Goal: Use online tool/utility: Utilize a website feature to perform a specific function

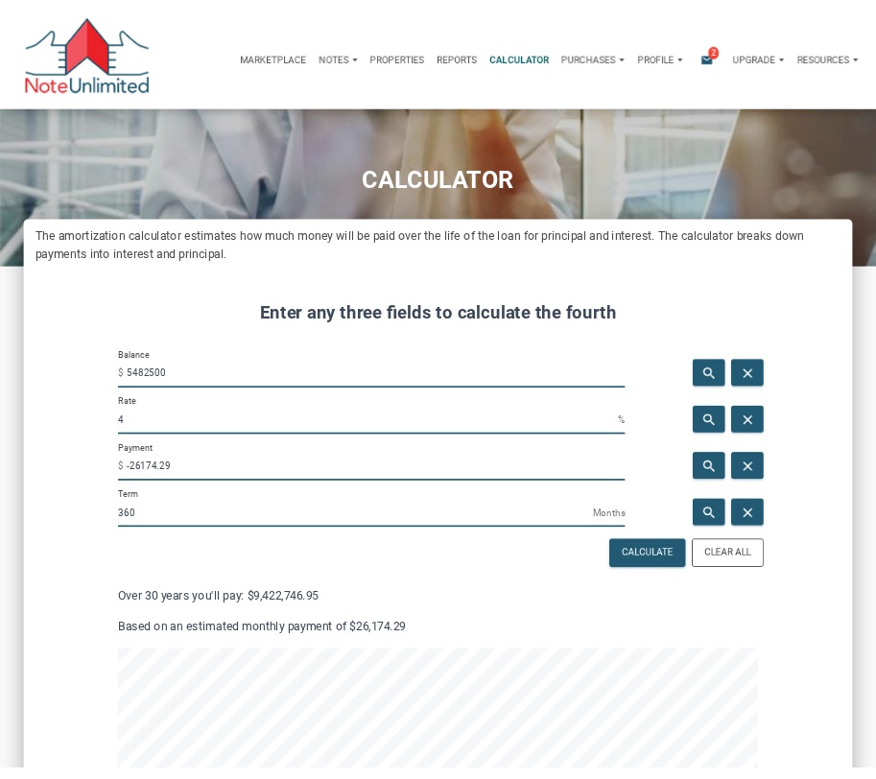
scroll to position [1544, 1010]
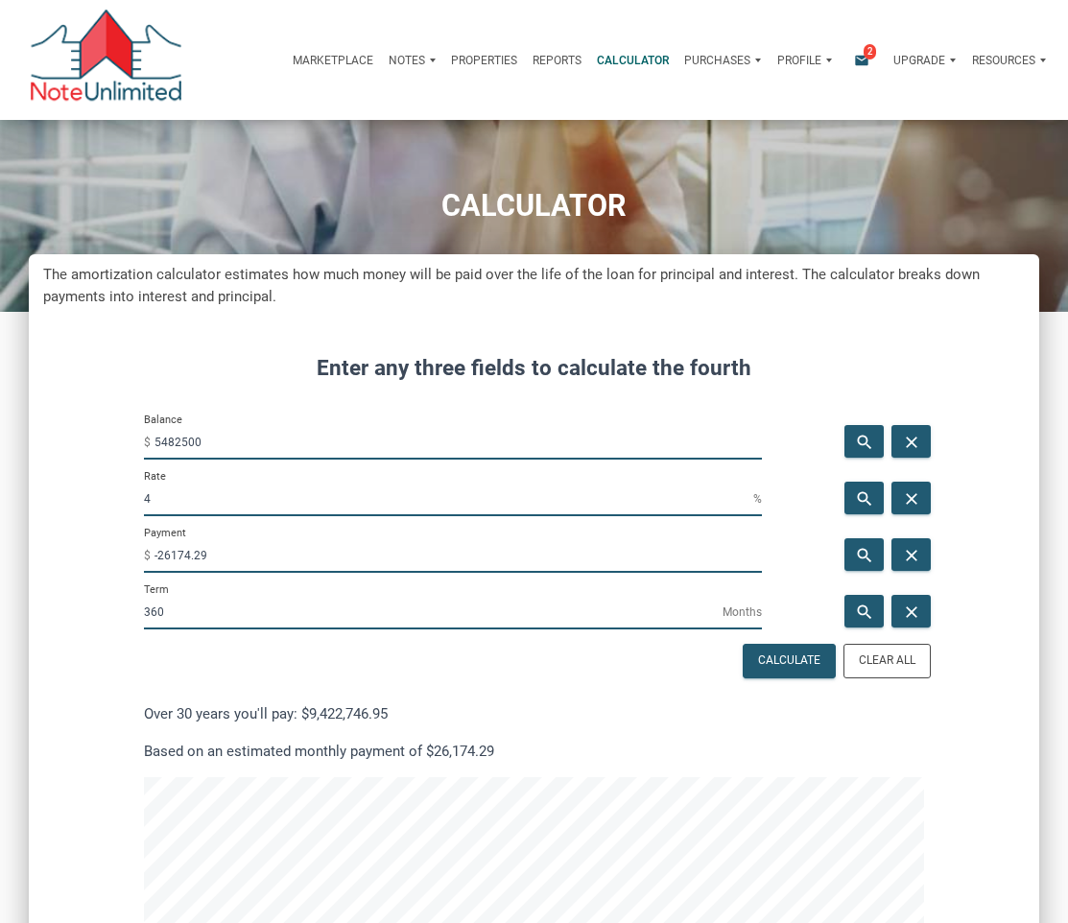
click at [247, 445] on input "5482500" at bounding box center [457, 442] width 607 height 35
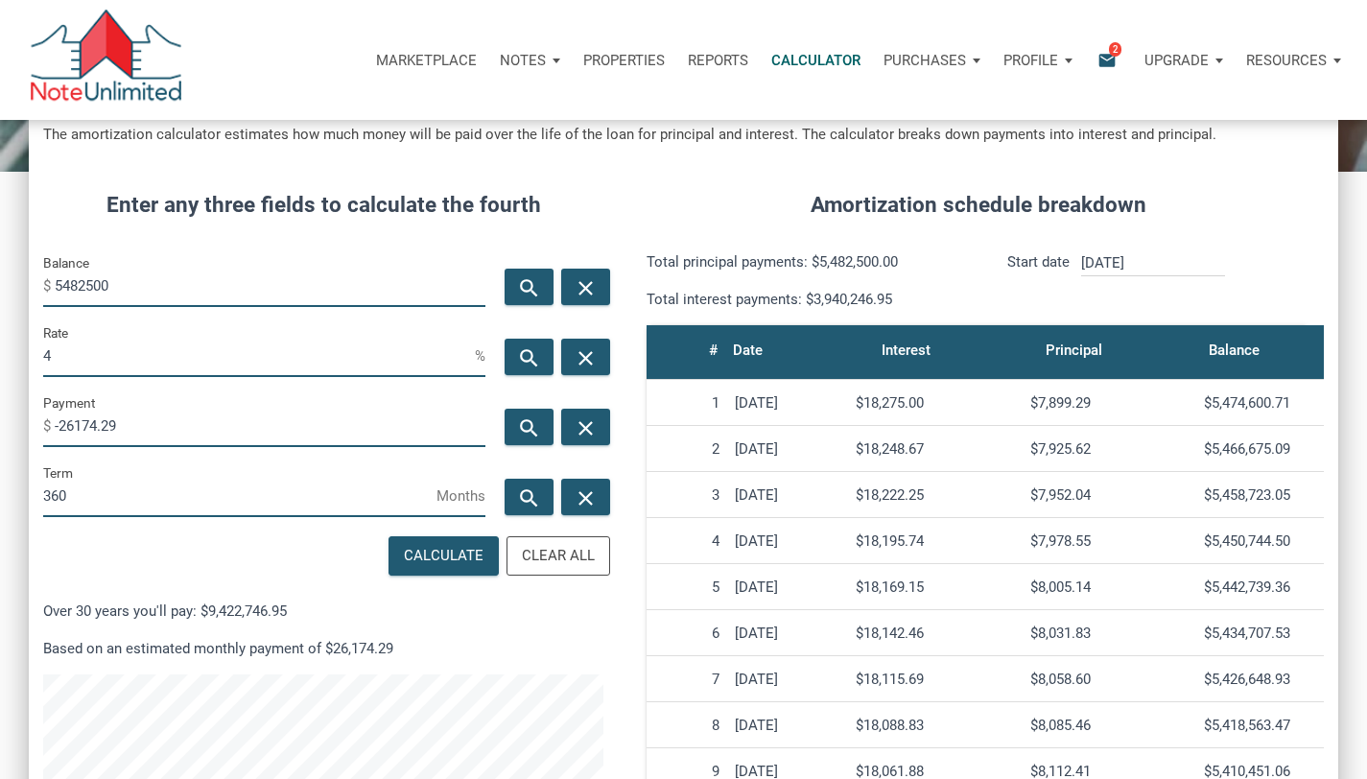
scroll to position [190, 0]
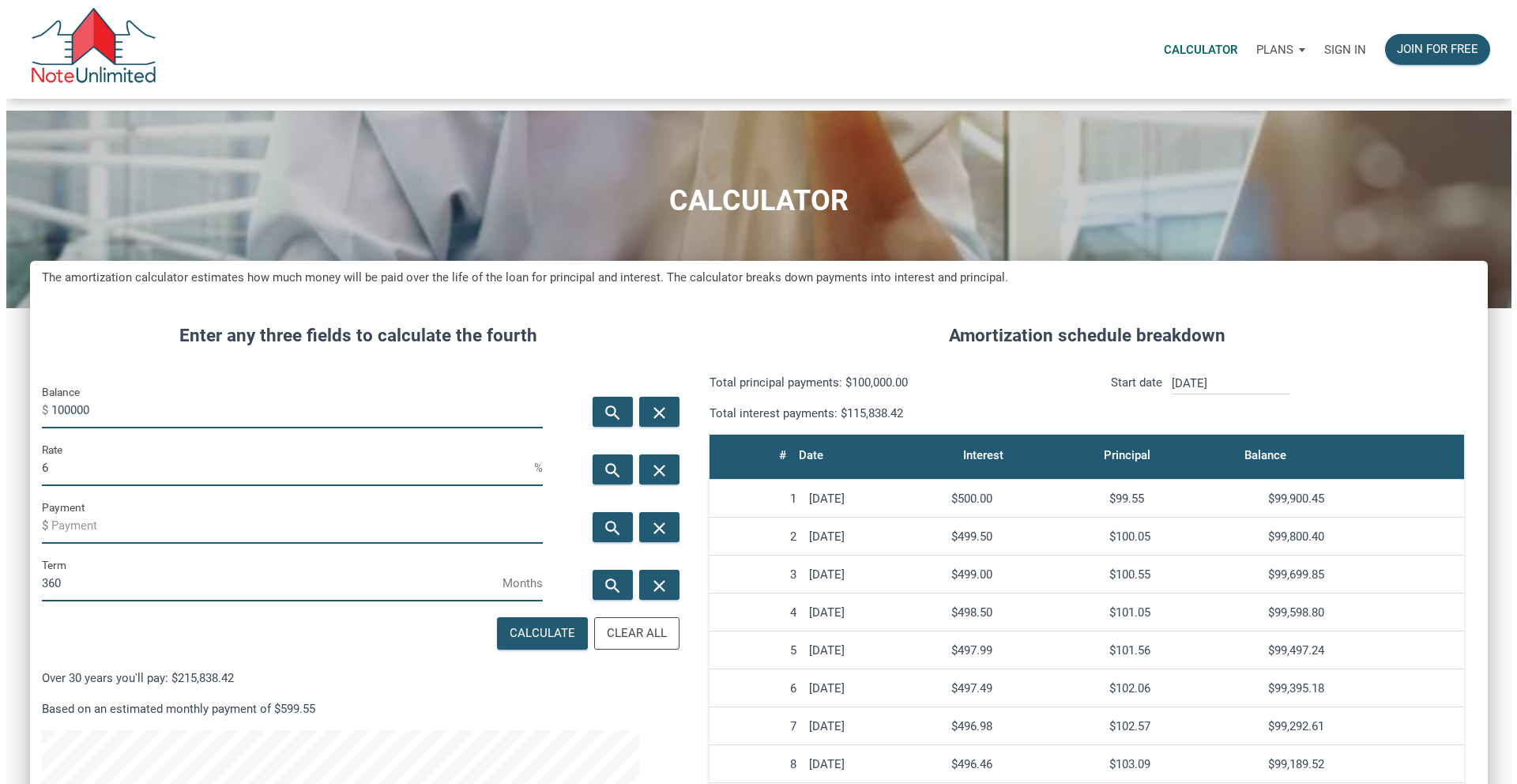
scroll to position [966, 1434]
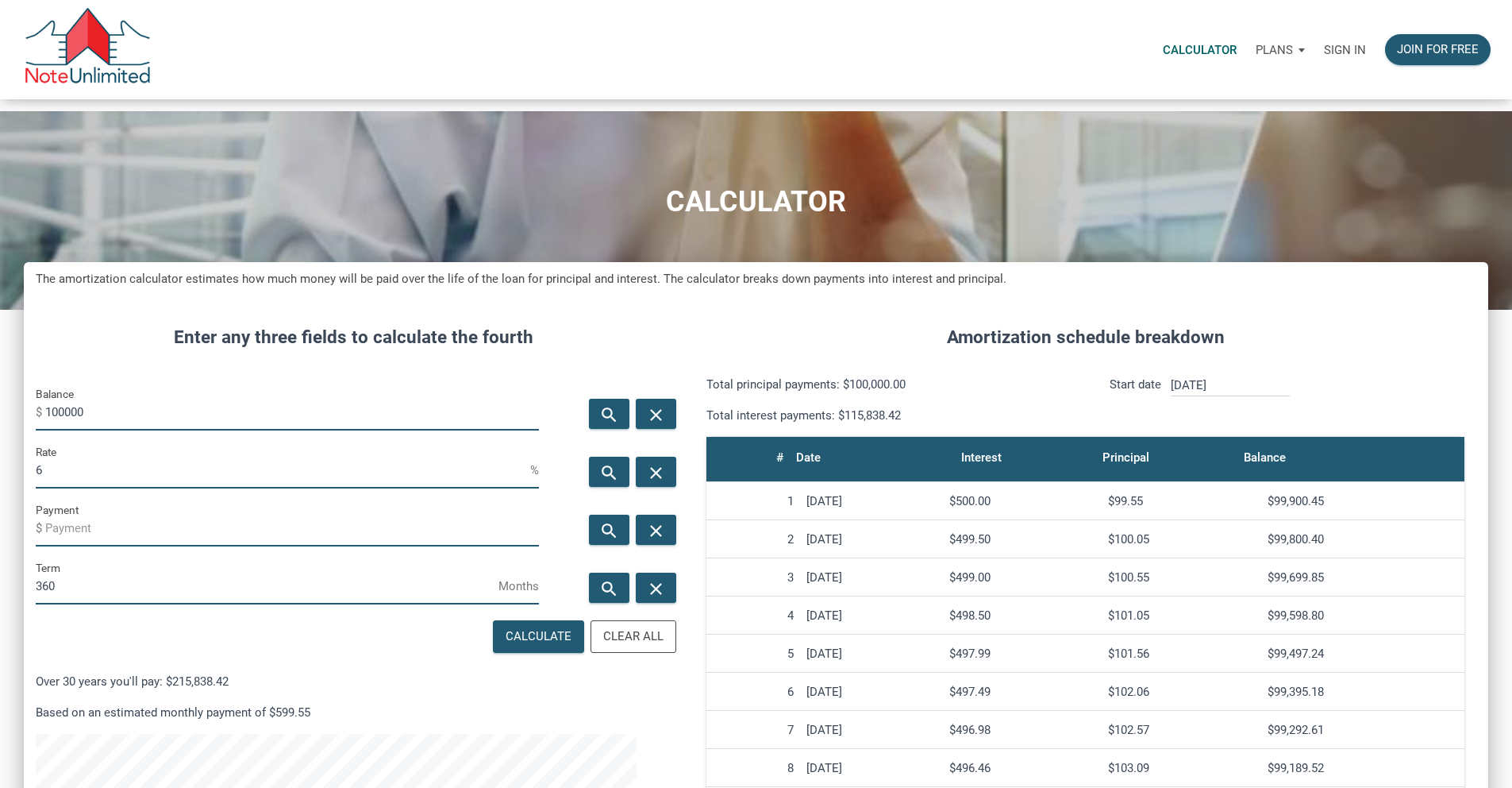
click at [244, 430] on input "100000" at bounding box center [292, 412] width 494 height 36
type input "5398000"
click at [165, 488] on input "6" at bounding box center [283, 470] width 495 height 36
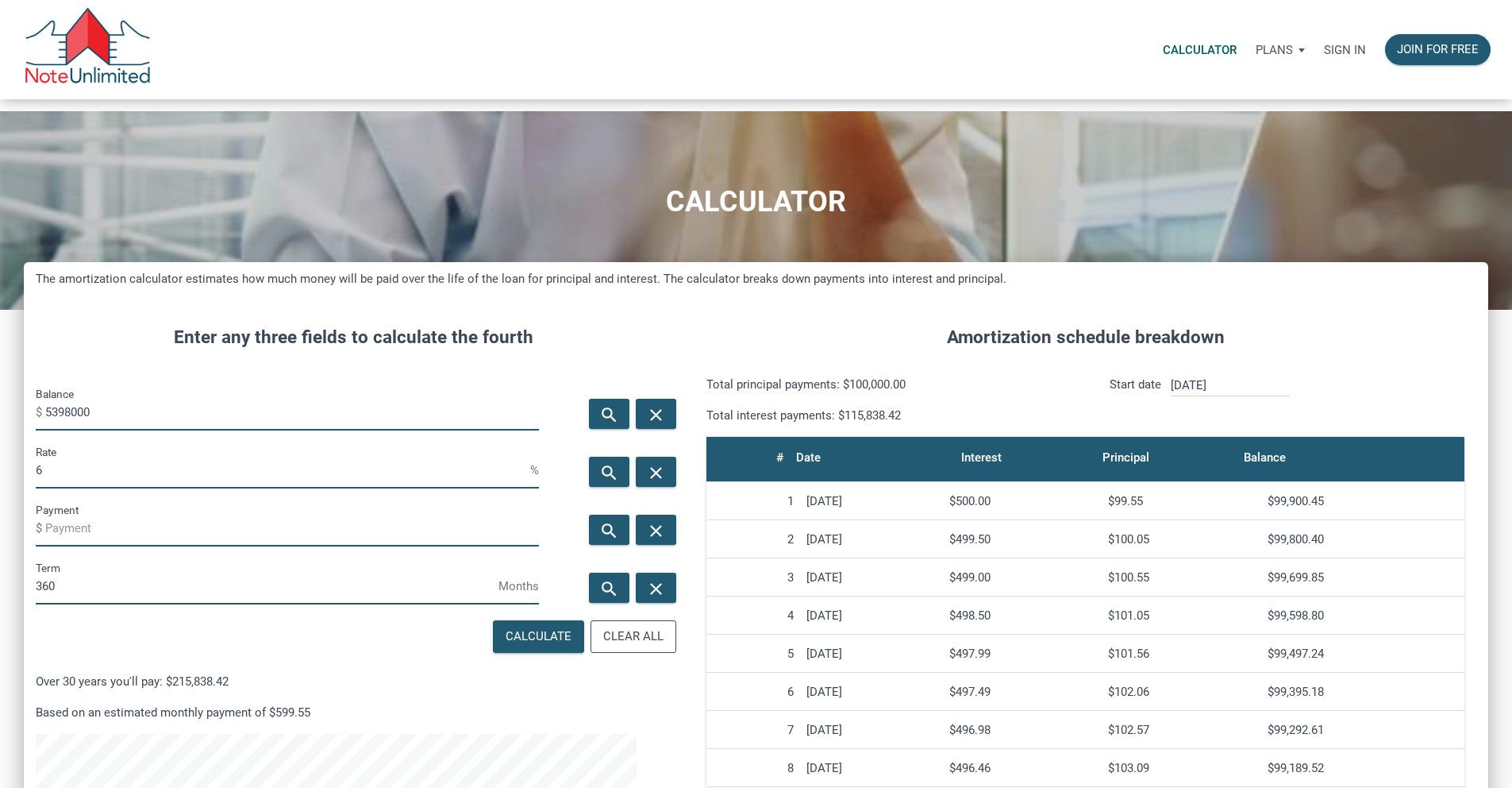
click at [106, 488] on input "6" at bounding box center [283, 470] width 495 height 36
type input "4"
click at [533, 646] on div "Calculate" at bounding box center [539, 637] width 66 height 18
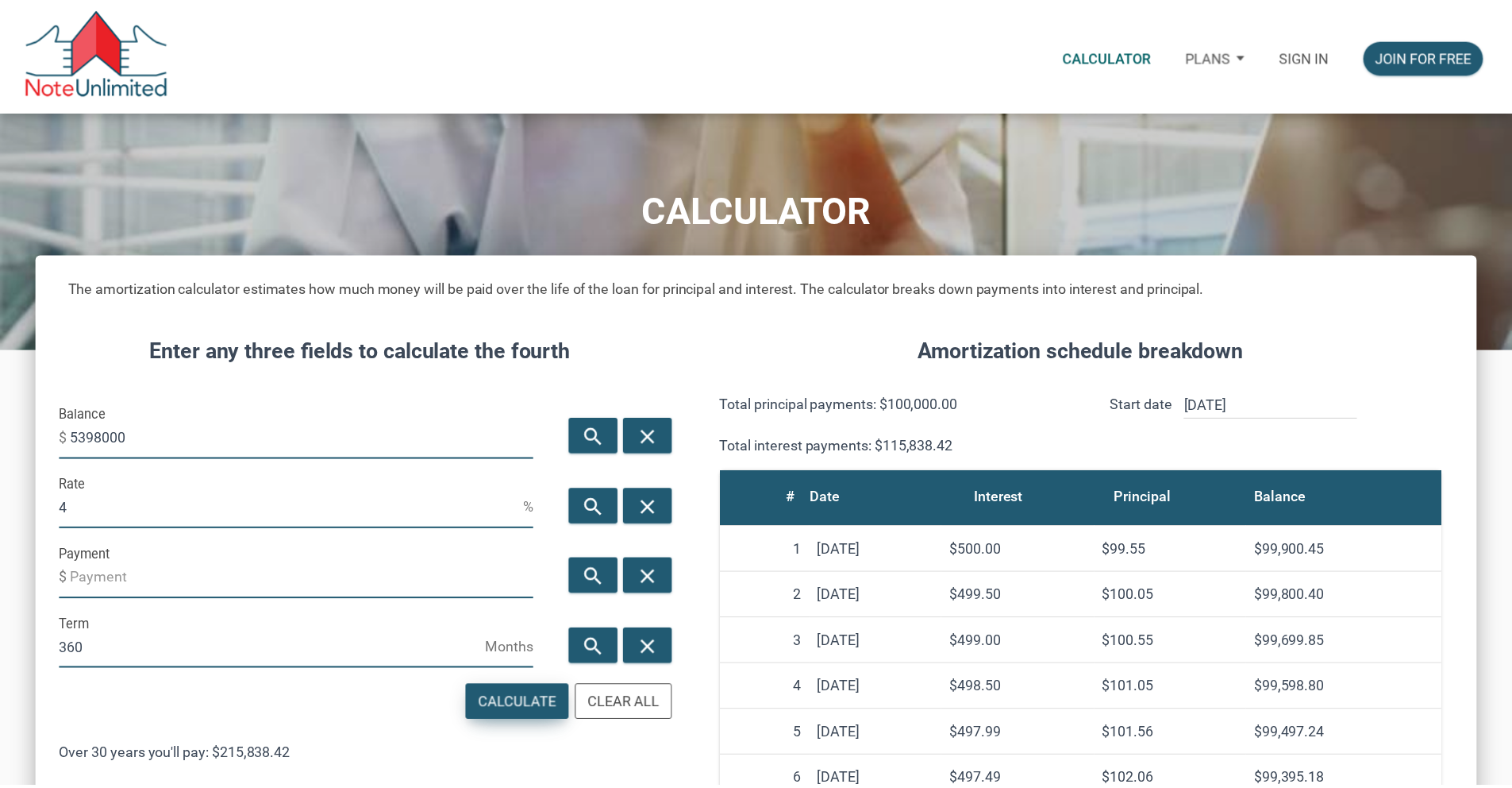
scroll to position [971, 1452]
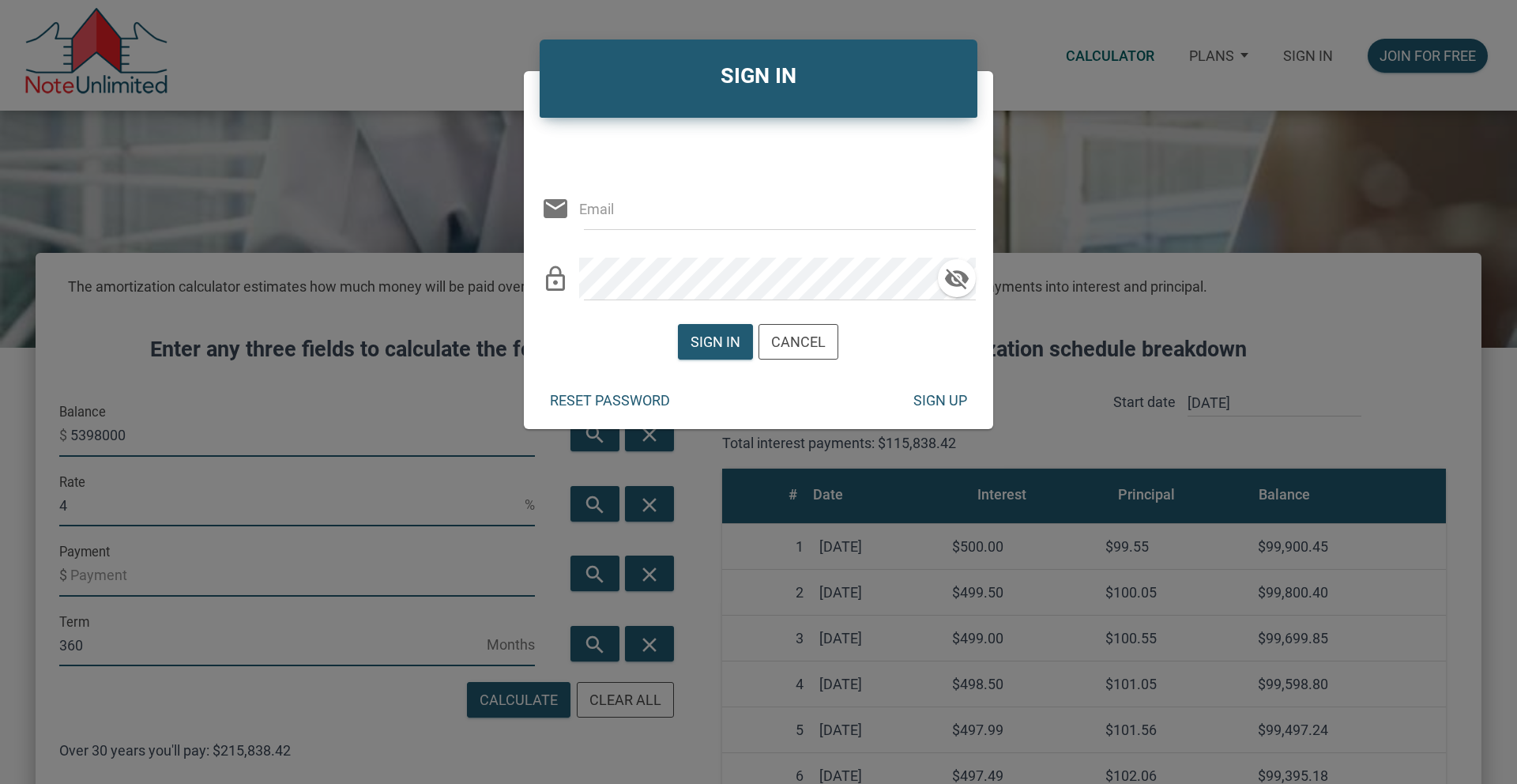
type input "[EMAIL_ADDRESS][DOMAIN_NAME]"
click at [718, 346] on div "Sign in" at bounding box center [715, 342] width 49 height 21
click at [0, 0] on div "Loading" at bounding box center [0, 0] width 0 height 0
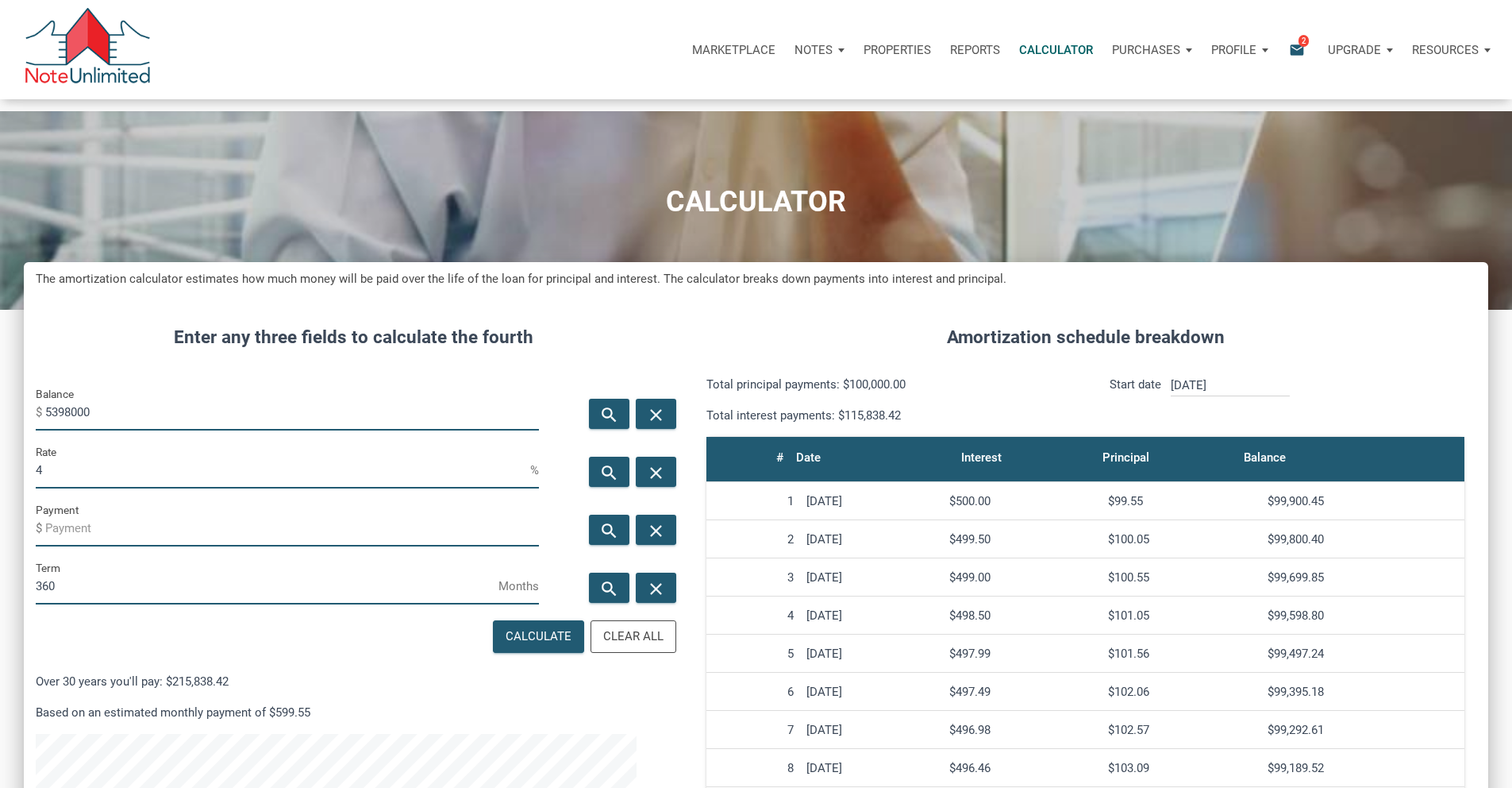
scroll to position [793007, 792398]
click at [506, 646] on div "Calculate" at bounding box center [539, 637] width 66 height 18
type input "-25770.88"
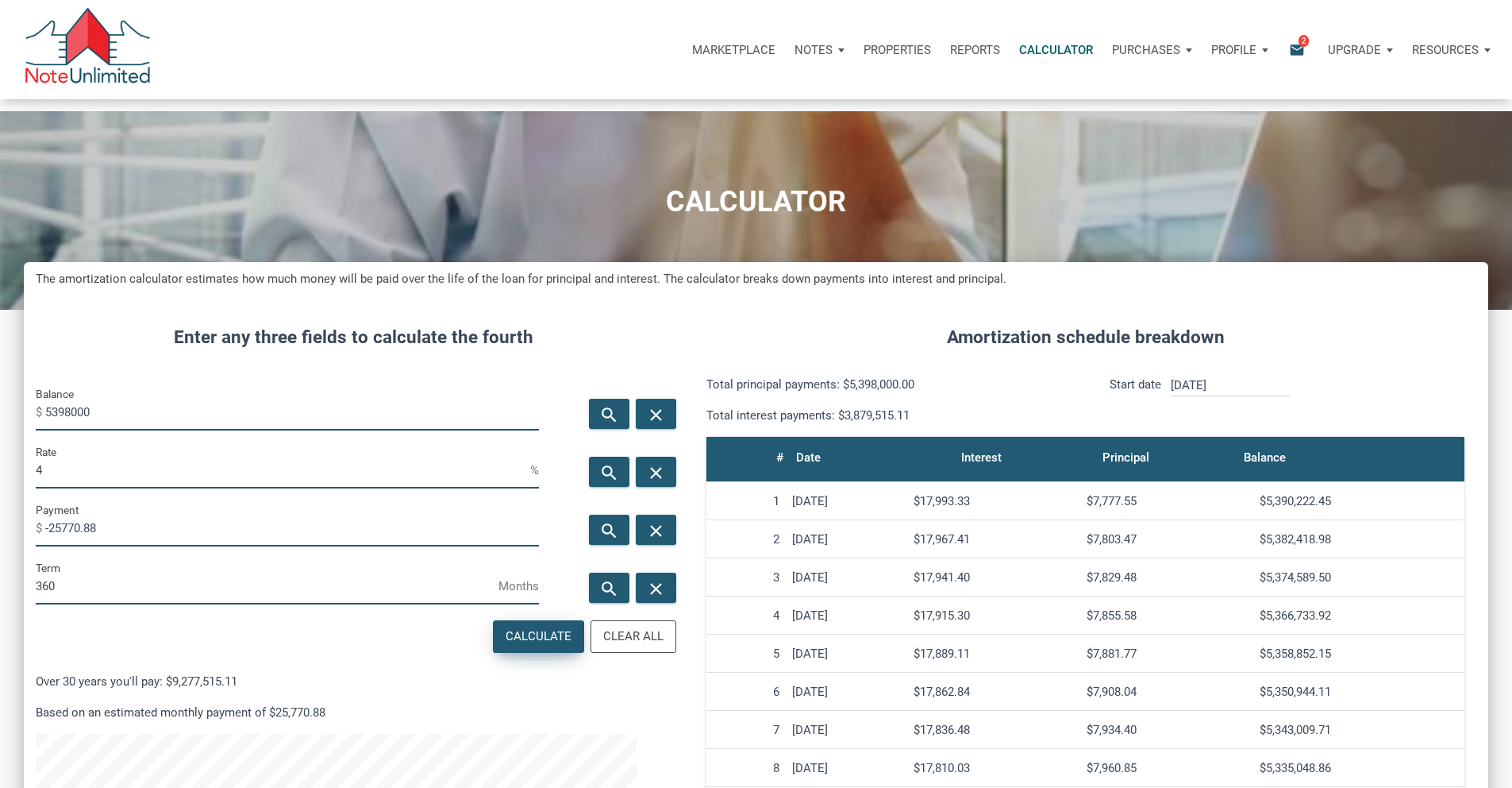
scroll to position [971, 1441]
click at [148, 430] on input "5398000" at bounding box center [292, 412] width 494 height 36
type input "5500000"
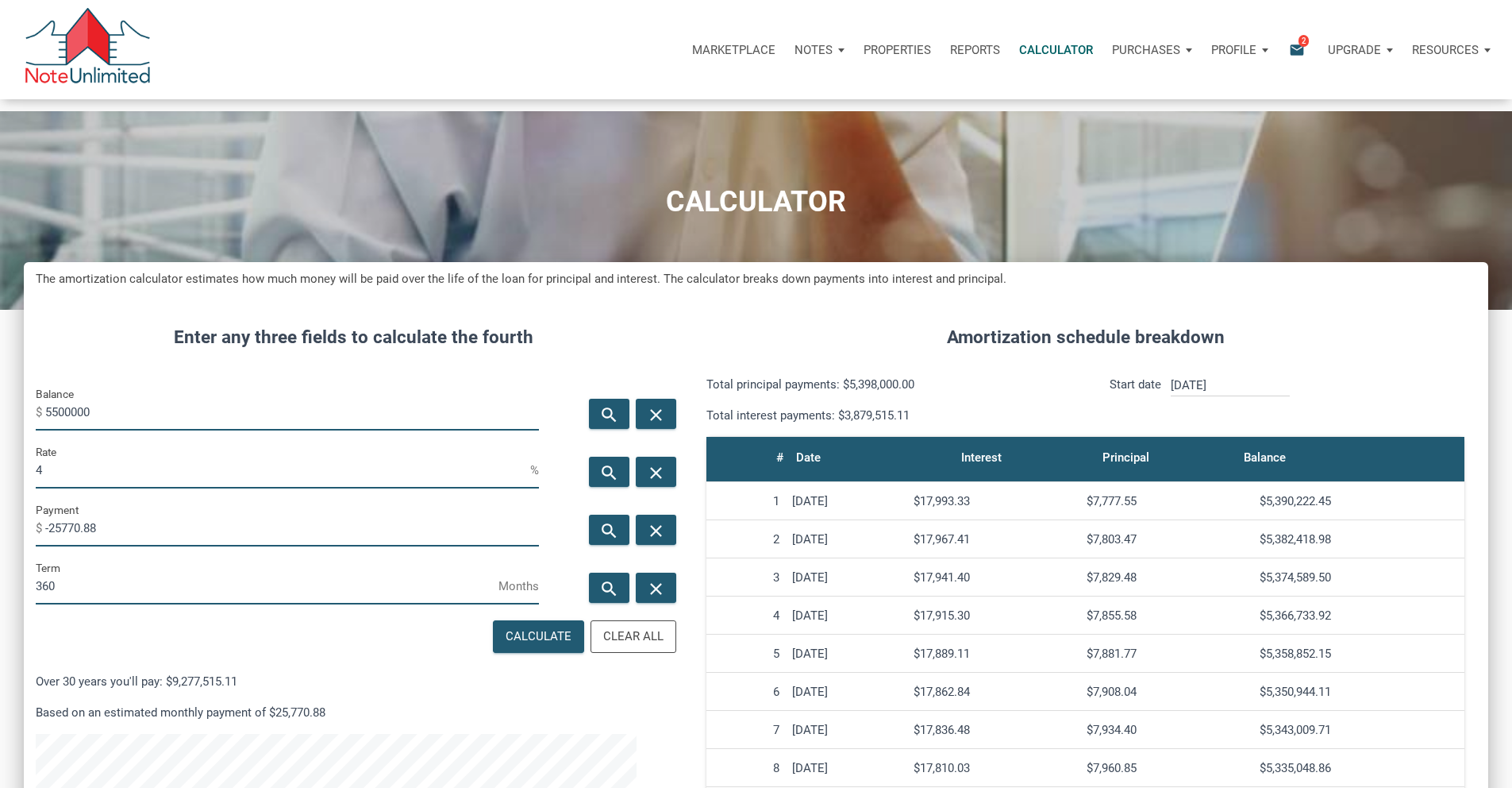
click at [163, 546] on input "-25770.88" at bounding box center [292, 528] width 494 height 36
click at [162, 546] on input "-25770.88" at bounding box center [292, 528] width 494 height 36
type input "-"
click at [506, 646] on div "Calculate" at bounding box center [539, 637] width 66 height 18
type input "-26257.84"
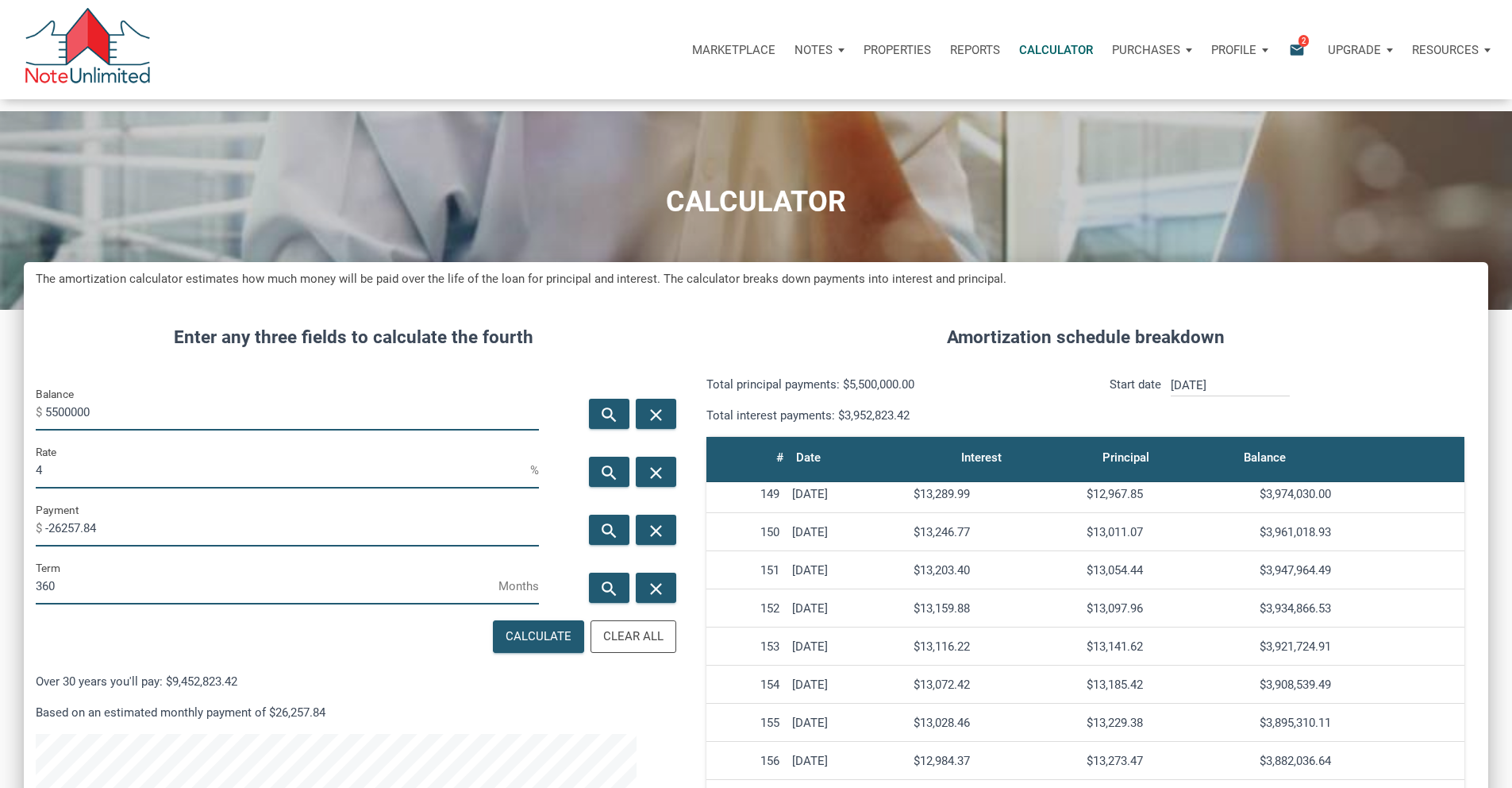
scroll to position [5341, 0]
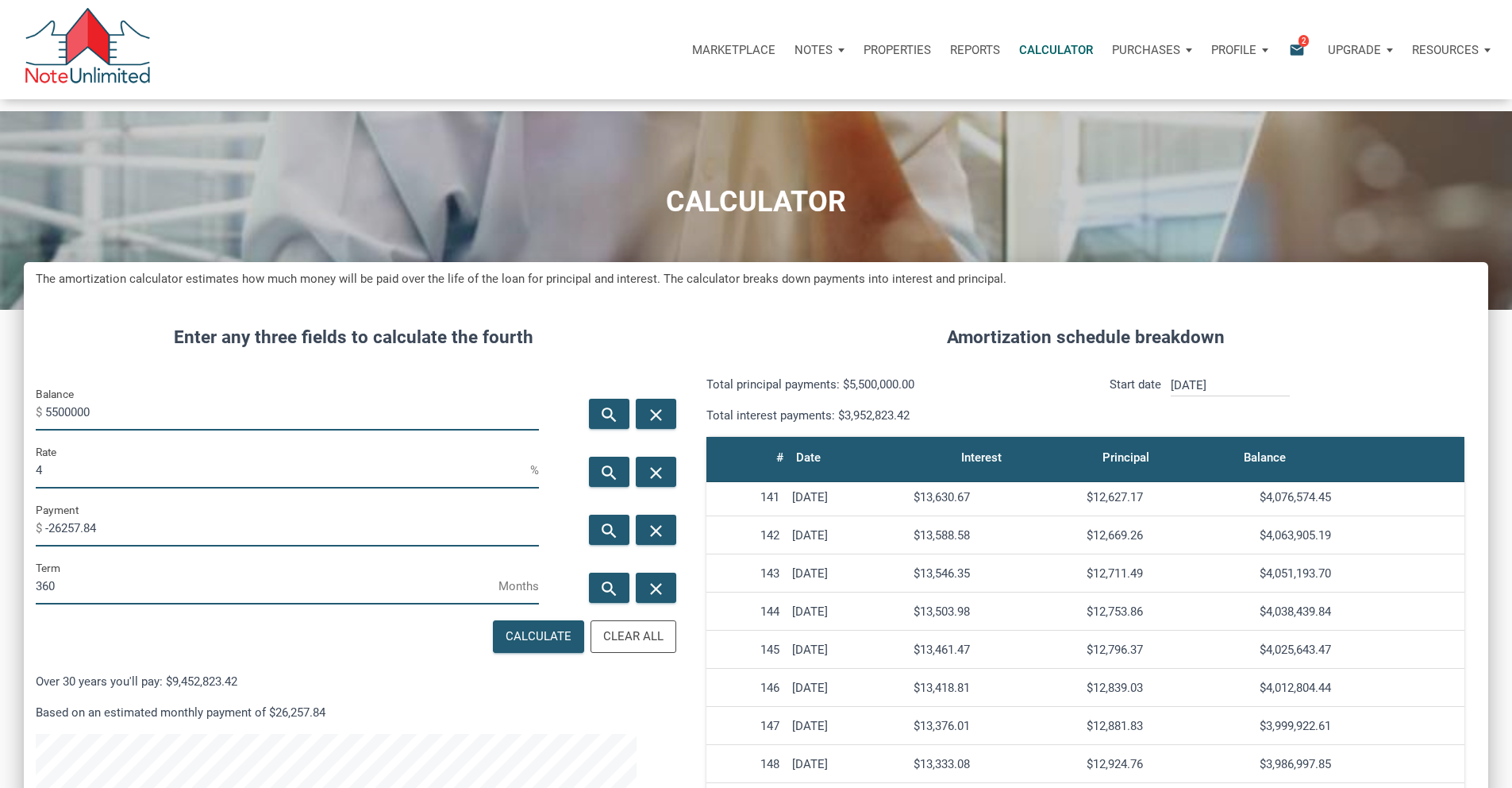
click at [442, 488] on input "4" at bounding box center [283, 470] width 495 height 36
drag, startPoint x: 450, startPoint y: 511, endPoint x: 438, endPoint y: 512, distance: 12.0
click at [438, 488] on input "4" at bounding box center [283, 470] width 495 height 36
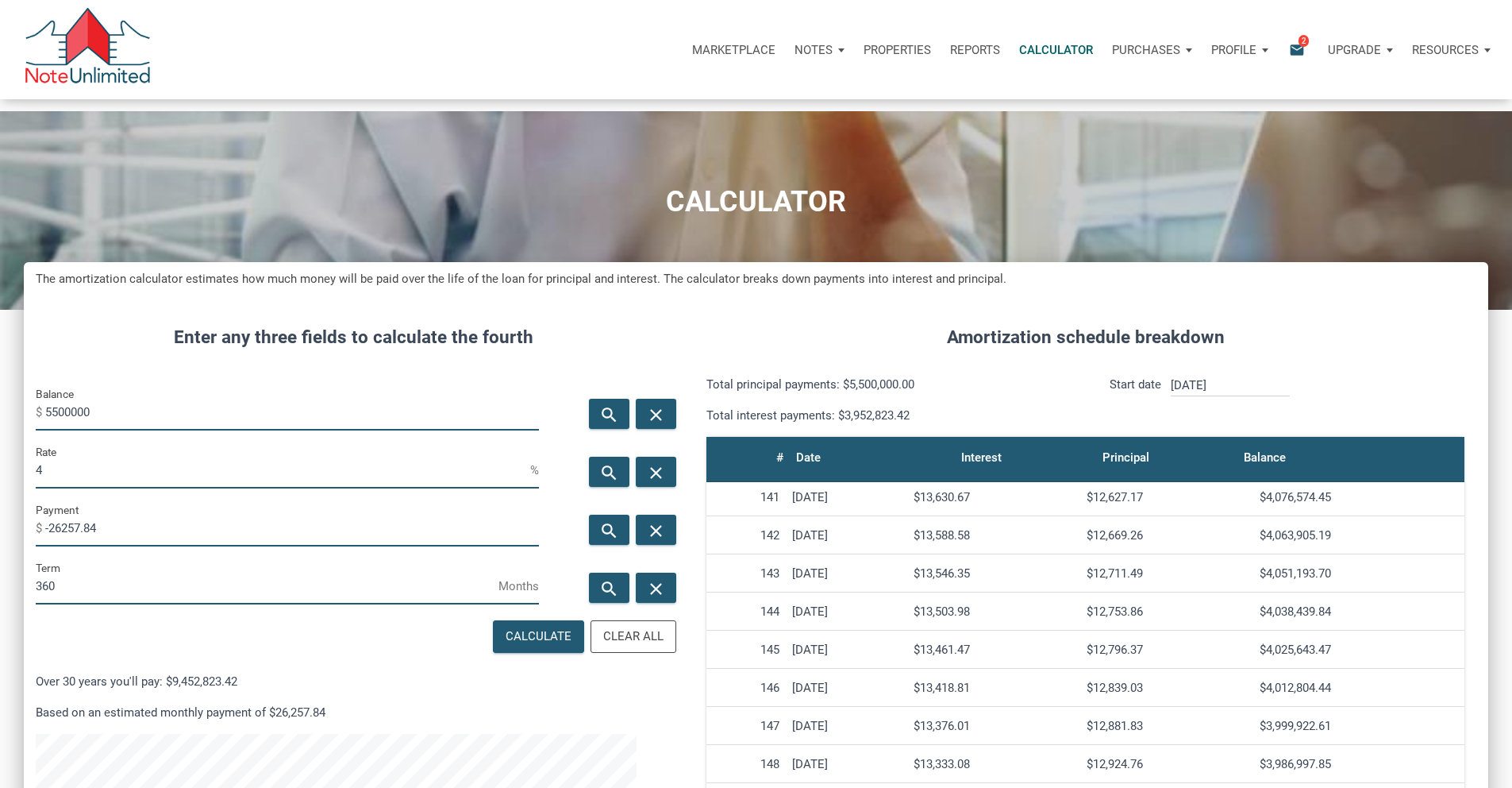
click at [441, 488] on input "4" at bounding box center [283, 470] width 495 height 36
click at [161, 430] on input "5500000" at bounding box center [292, 412] width 494 height 36
click at [141, 430] on input "5500000" at bounding box center [292, 412] width 494 height 36
click at [140, 430] on input "5500000" at bounding box center [292, 412] width 494 height 36
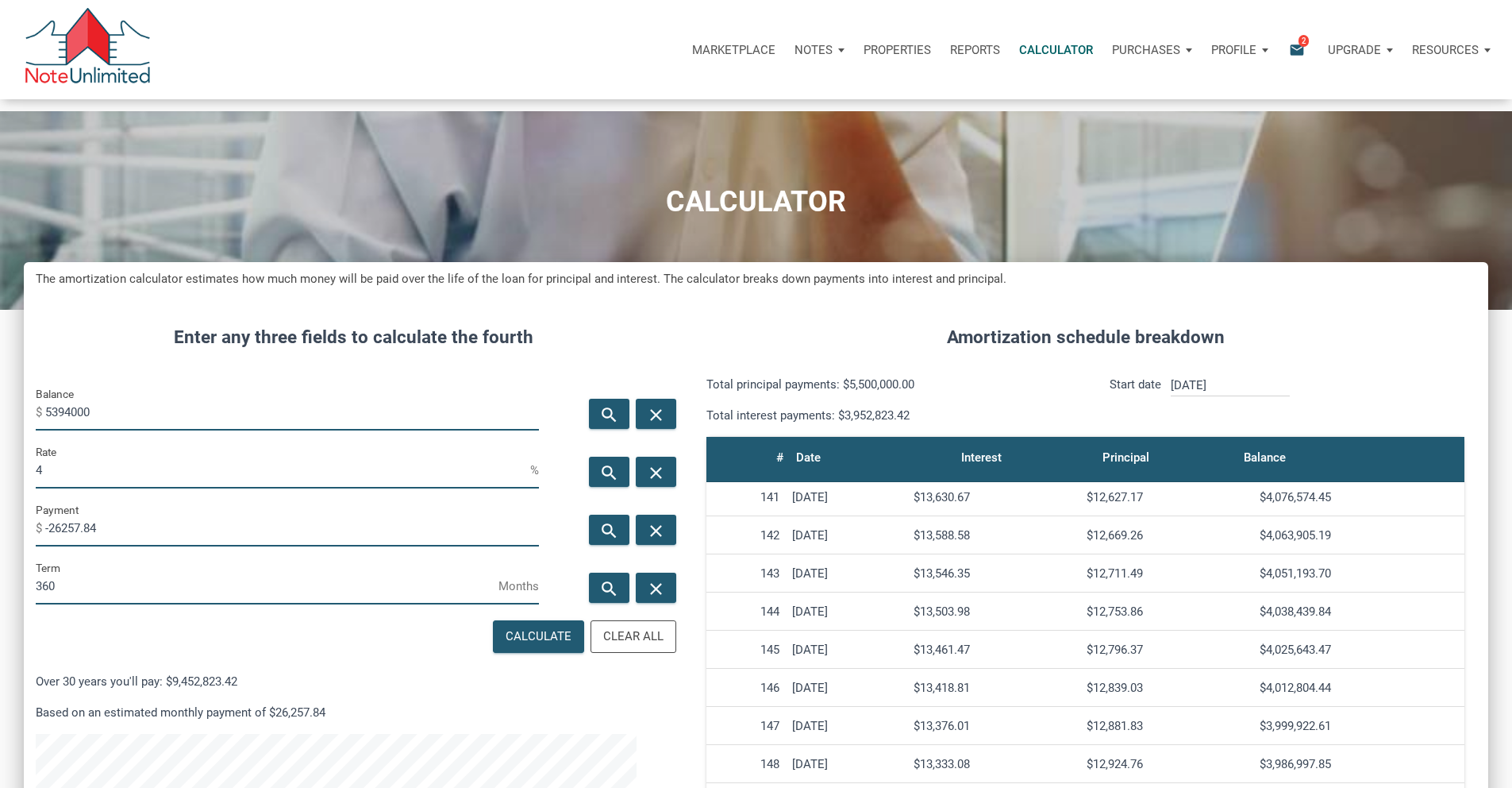
type input "5394000"
click at [132, 488] on input "4" at bounding box center [283, 470] width 495 height 36
type input "."
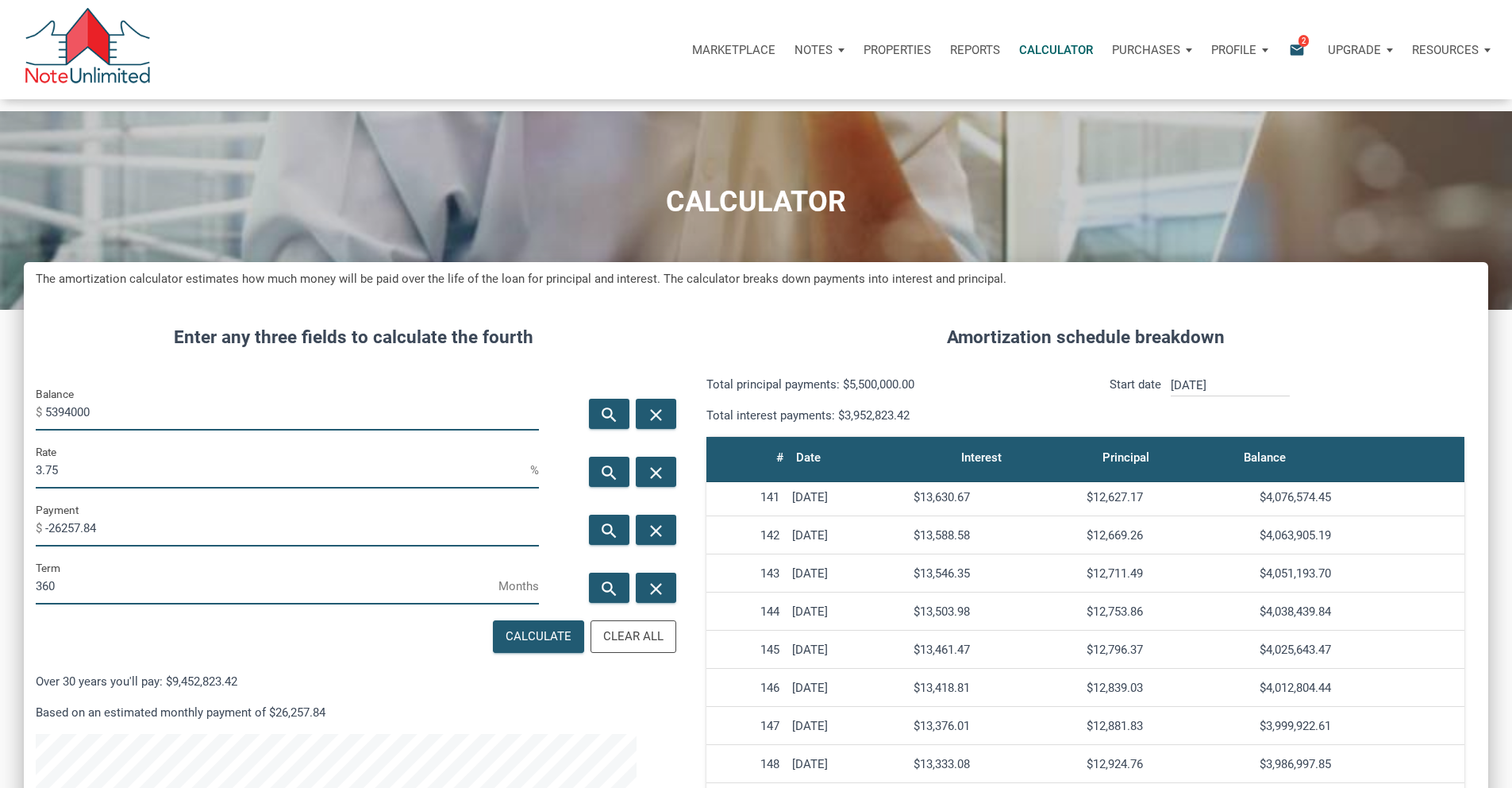
type input "3.75"
click at [172, 546] on input "-26257.84" at bounding box center [292, 528] width 494 height 36
click at [170, 546] on input "-26257.84" at bounding box center [292, 528] width 494 height 36
type input "-"
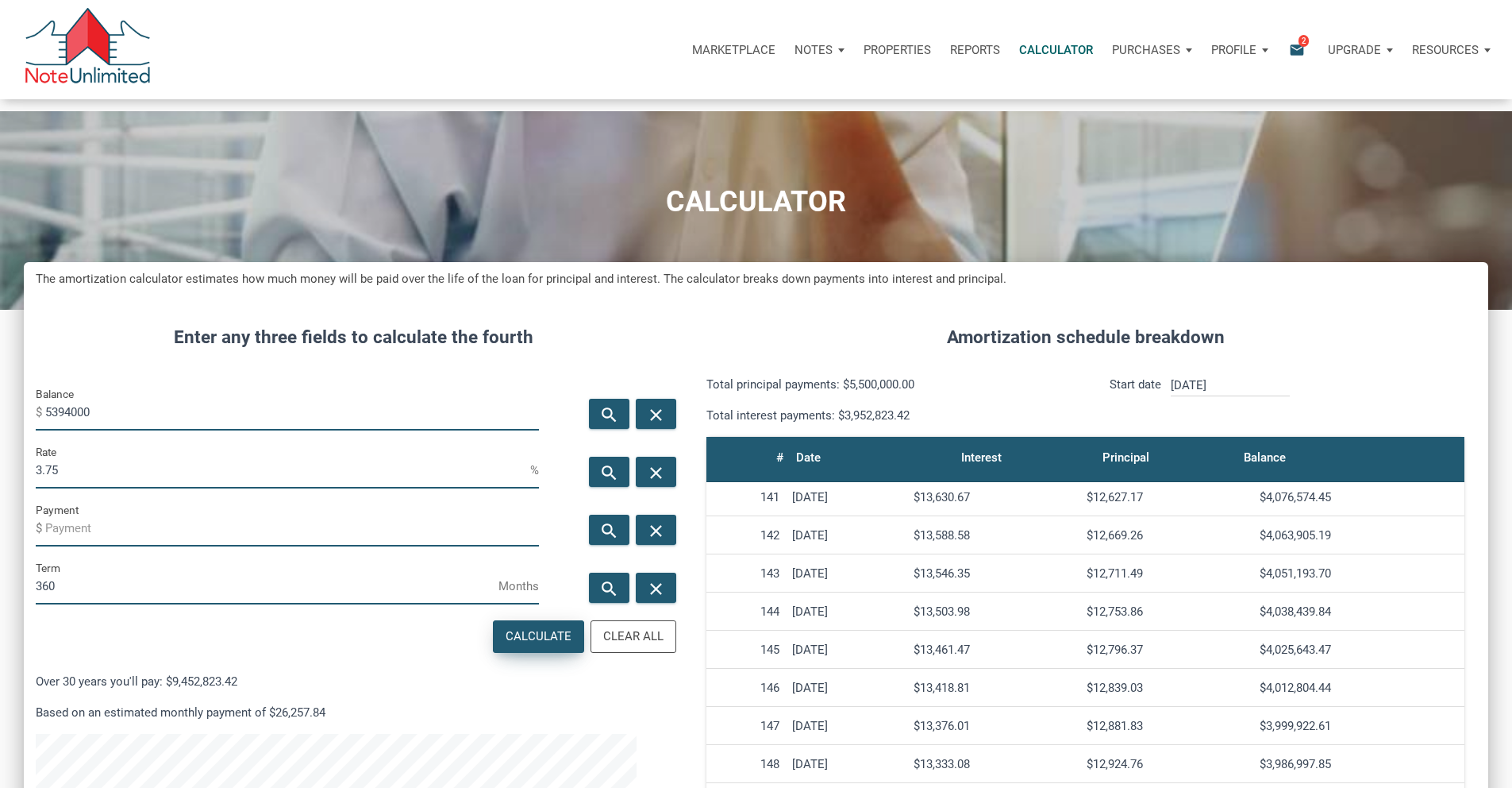
click at [506, 646] on div "Calculate" at bounding box center [539, 637] width 66 height 18
type input "-24980.46"
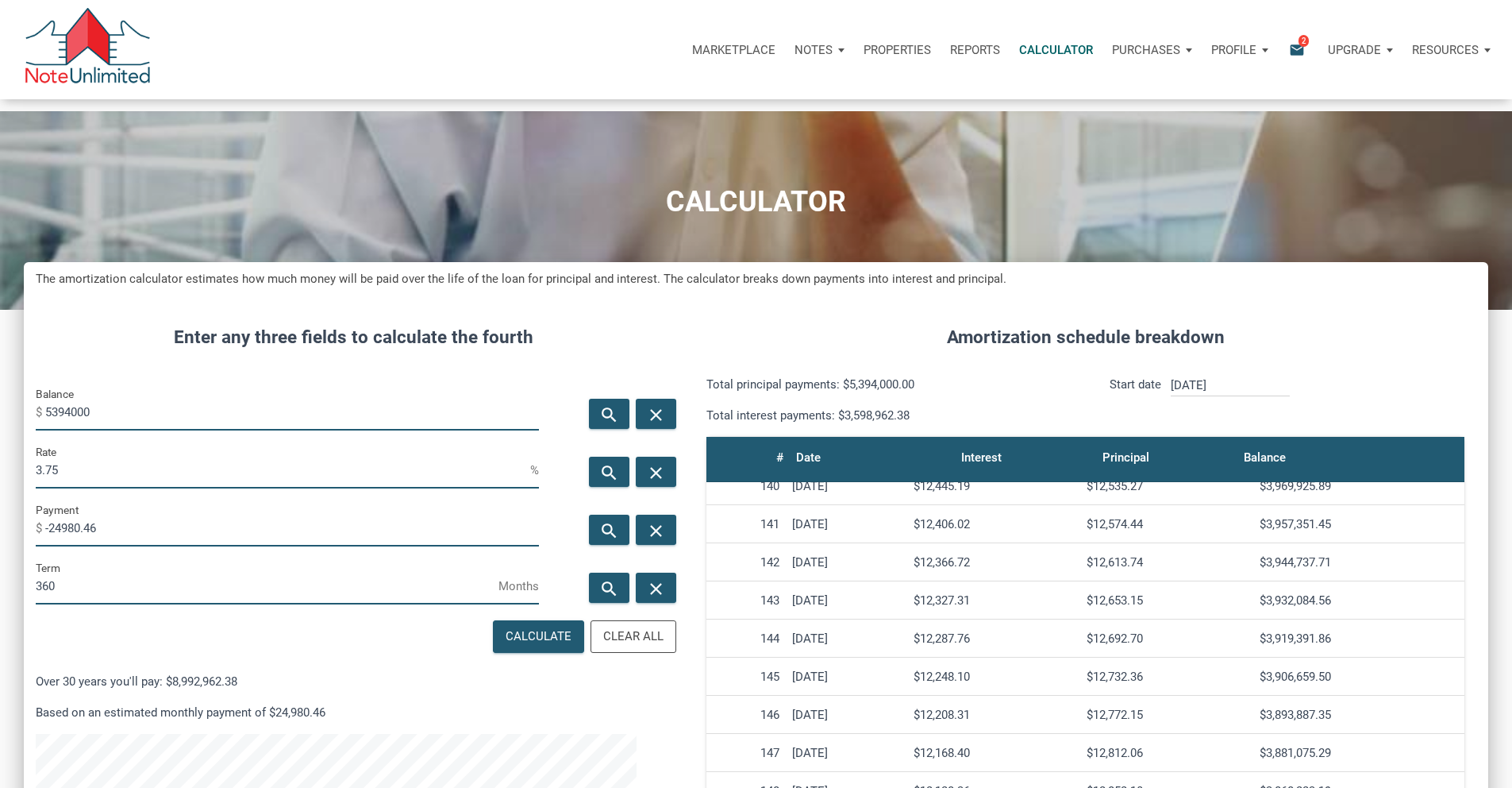
drag, startPoint x: 1255, startPoint y: 719, endPoint x: 1313, endPoint y: 712, distance: 58.4
